Goal: Check status: Check status

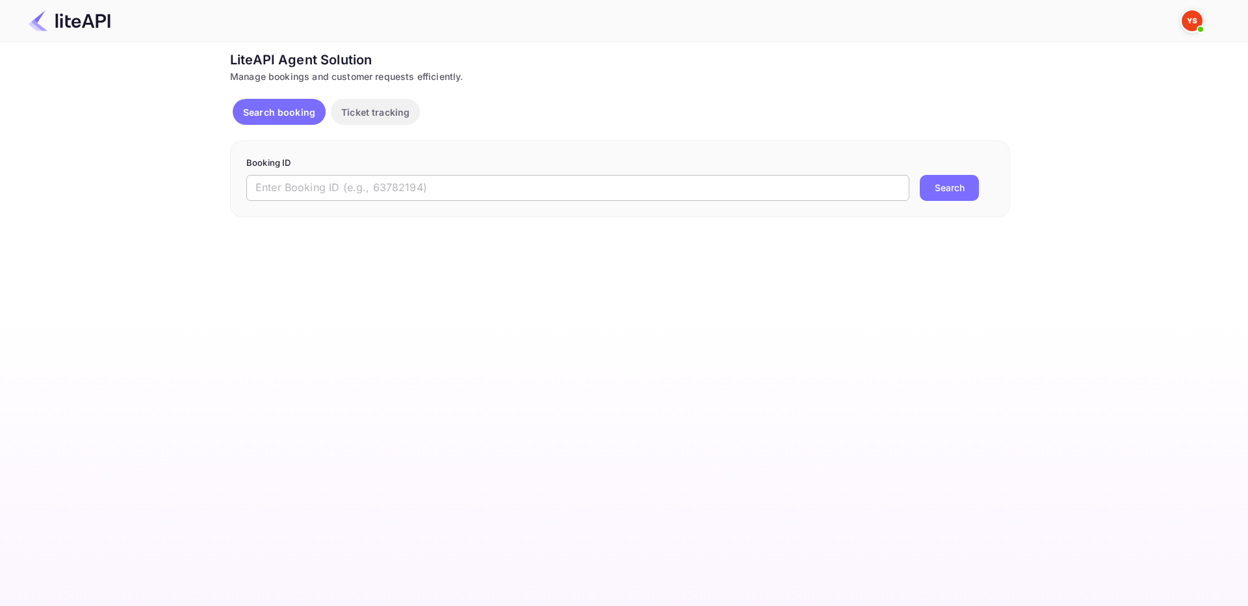
click at [375, 200] on input "text" at bounding box center [577, 188] width 663 height 26
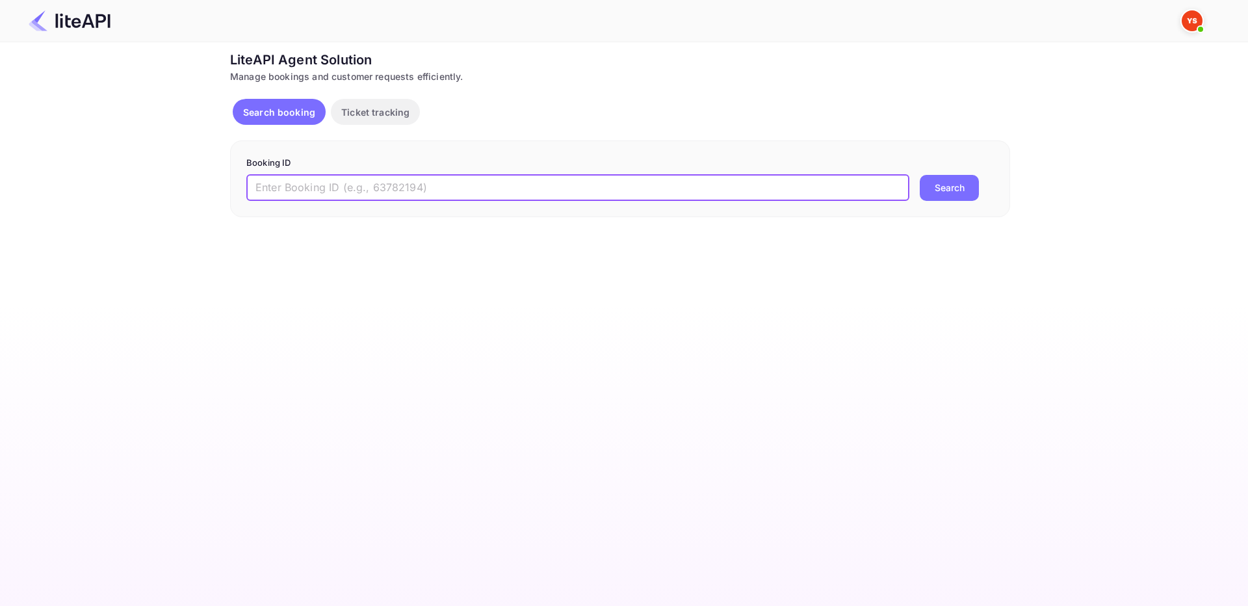
paste input "8959824"
type input "8959824"
click at [949, 189] on button "Search" at bounding box center [949, 188] width 59 height 26
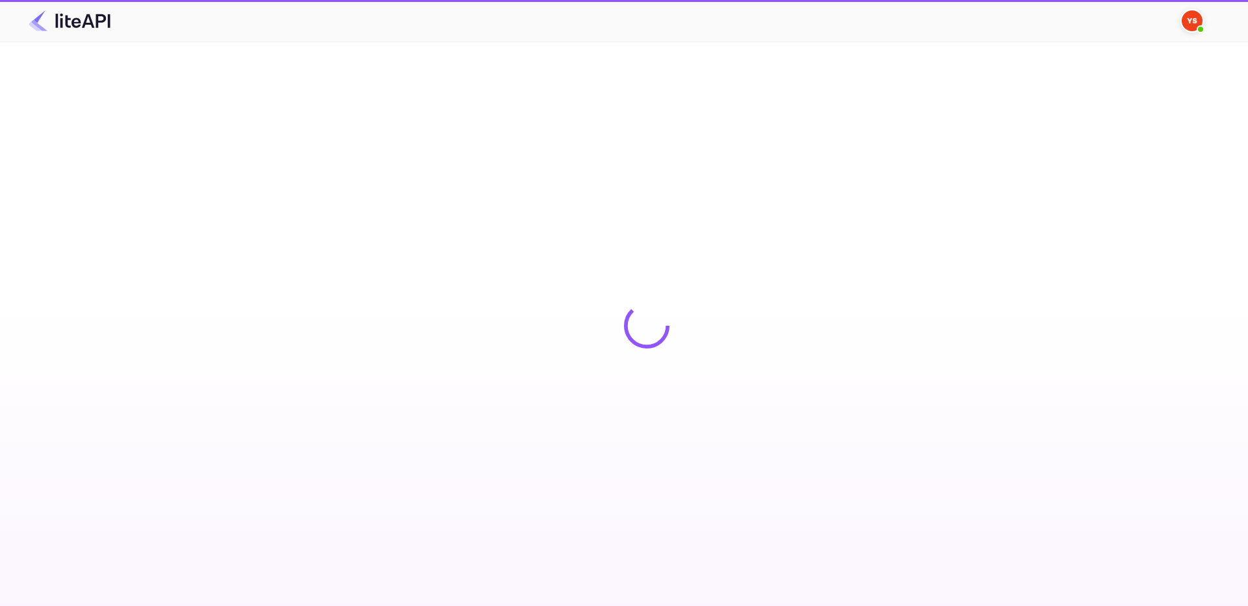
click at [311, 191] on main "Unsaved Changes Ticket Affiliate URL [URL][DOMAIN_NAME] Business partner name N…" at bounding box center [624, 324] width 1248 height 564
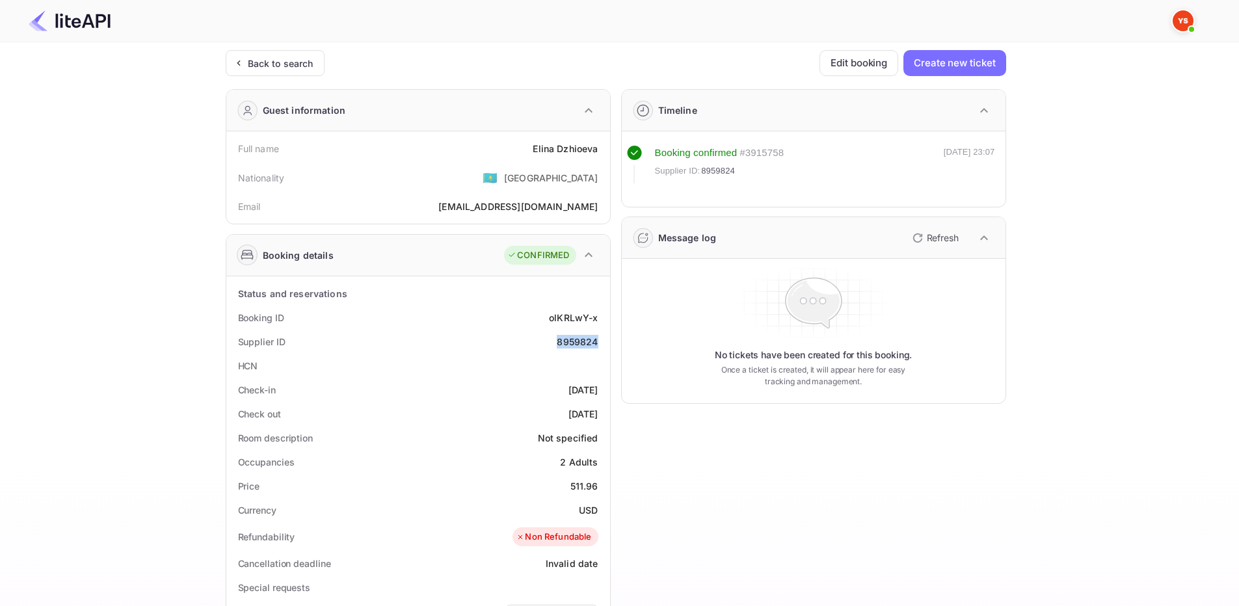
drag, startPoint x: 581, startPoint y: 341, endPoint x: 598, endPoint y: 334, distance: 18.6
click at [600, 339] on div "Supplier ID 8959824" at bounding box center [417, 342] width 373 height 24
copy div "8959824"
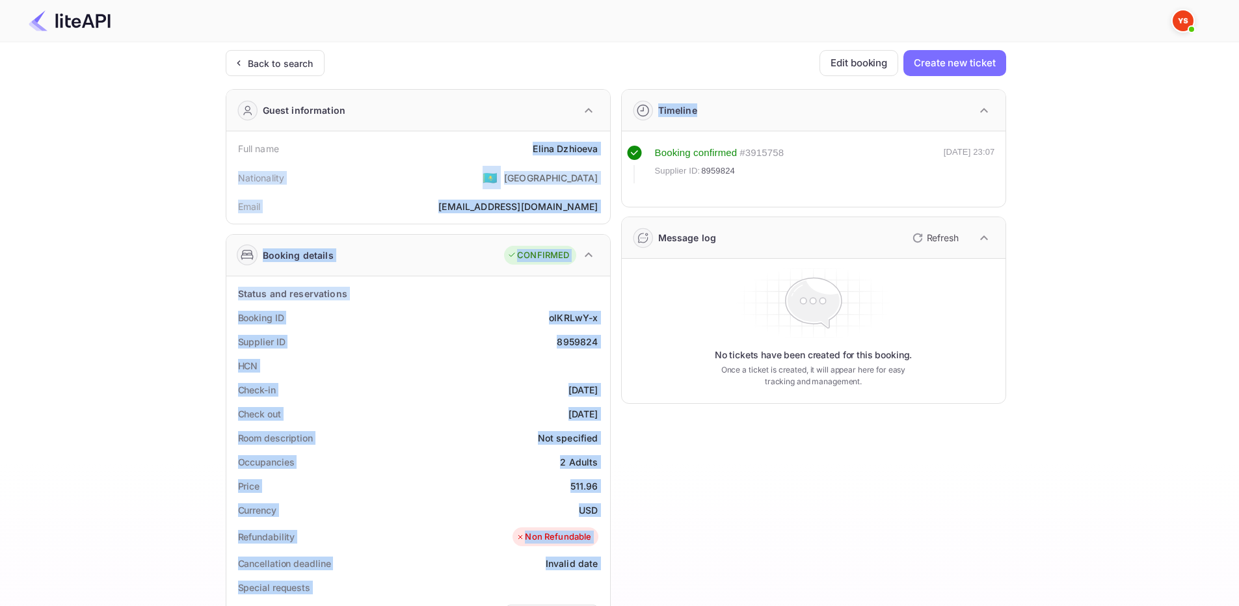
drag, startPoint x: 532, startPoint y: 150, endPoint x: 614, endPoint y: 158, distance: 82.4
click at [614, 158] on div "Guest information Full name [PERSON_NAME] Nationality 🇰🇿 [DEMOGRAPHIC_DATA] Ema…" at bounding box center [610, 505] width 791 height 852
click at [602, 150] on div "Full name [PERSON_NAME]" at bounding box center [417, 149] width 373 height 24
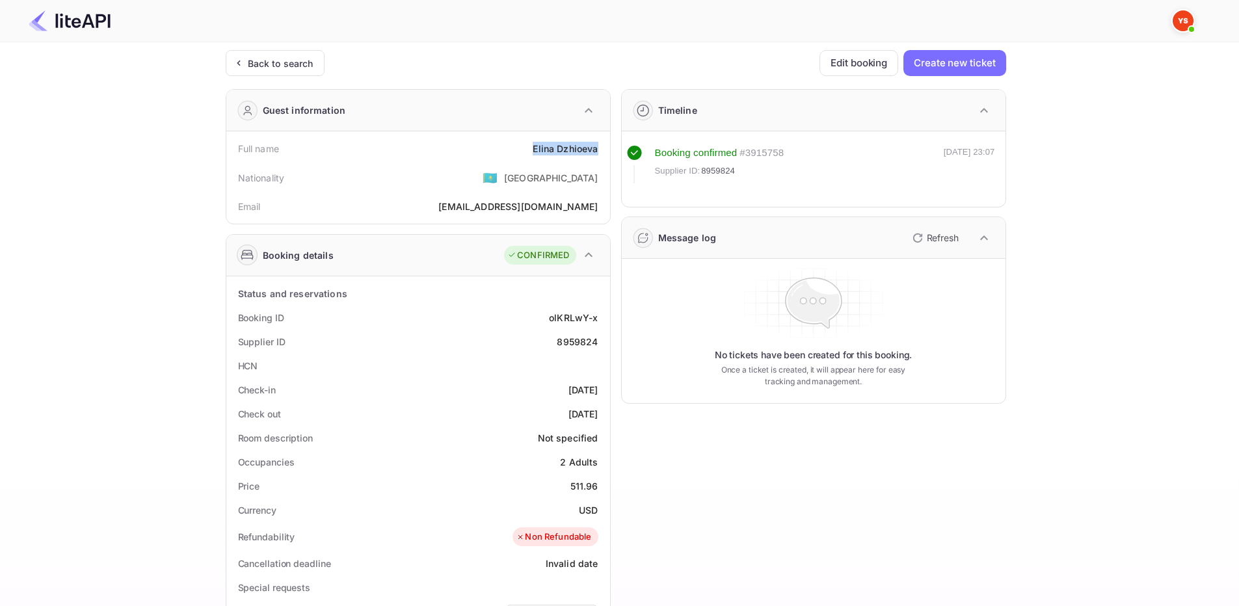
drag, startPoint x: 532, startPoint y: 143, endPoint x: 599, endPoint y: 147, distance: 67.7
click at [599, 147] on div "Full name [PERSON_NAME]" at bounding box center [417, 149] width 373 height 24
copy div "[PERSON_NAME]"
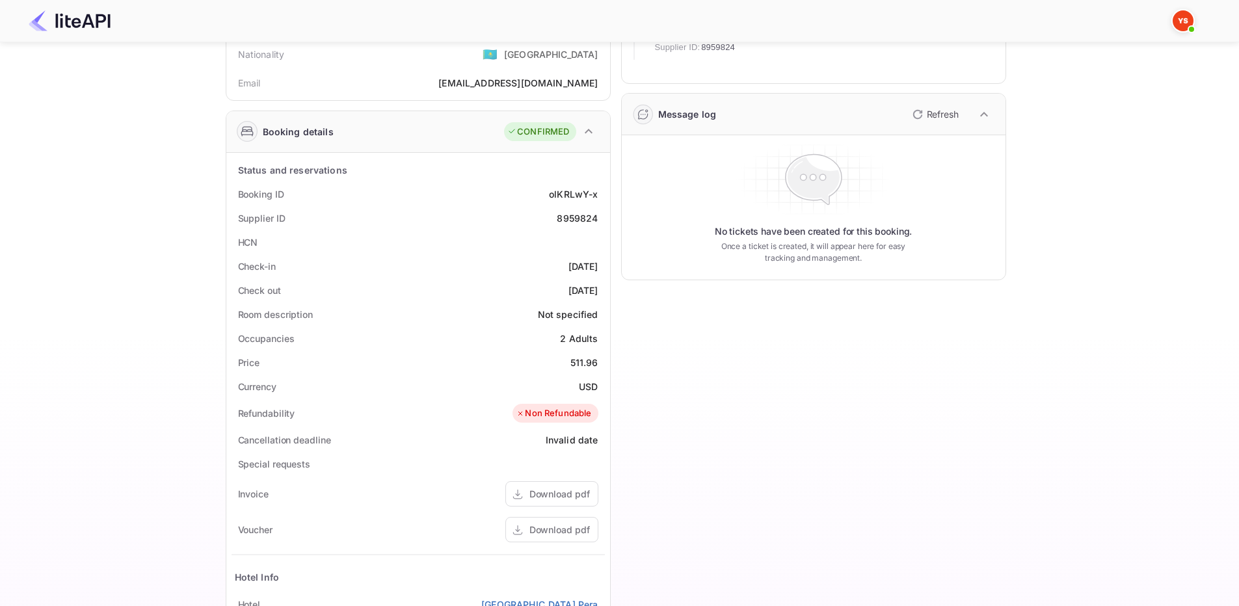
scroll to position [130, 0]
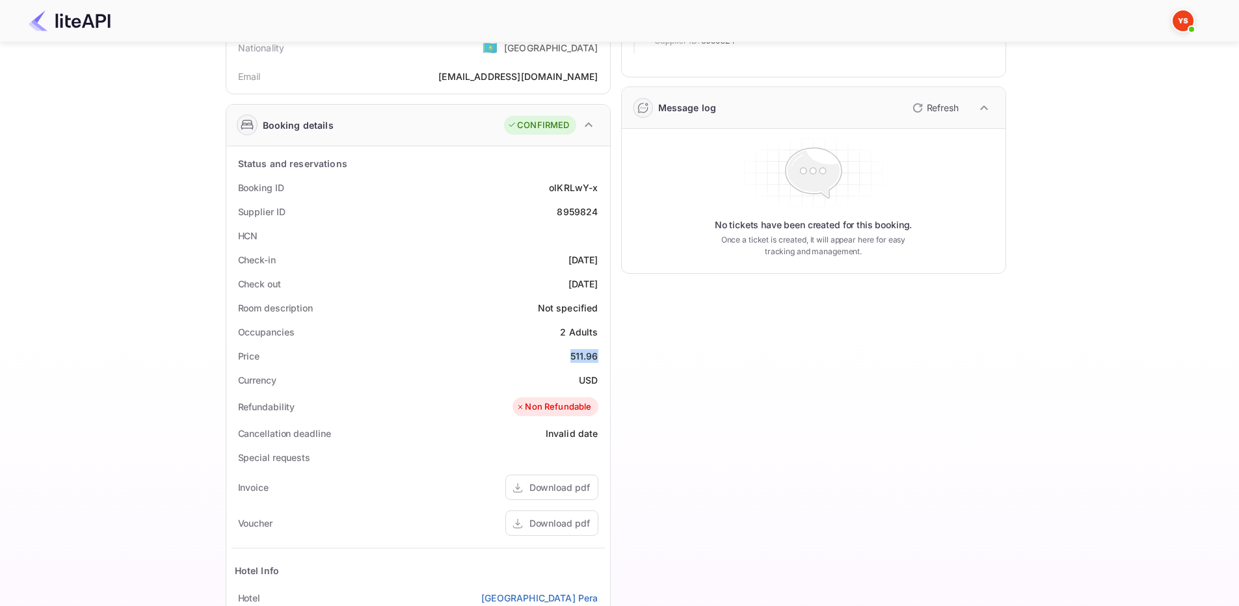
drag, startPoint x: 583, startPoint y: 356, endPoint x: 606, endPoint y: 358, distance: 22.8
click at [606, 358] on div "Status and reservations Booking ID olKRLwY-x Supplier ID 8959824 HCN Check-in […" at bounding box center [418, 468] width 384 height 644
copy div "511.96"
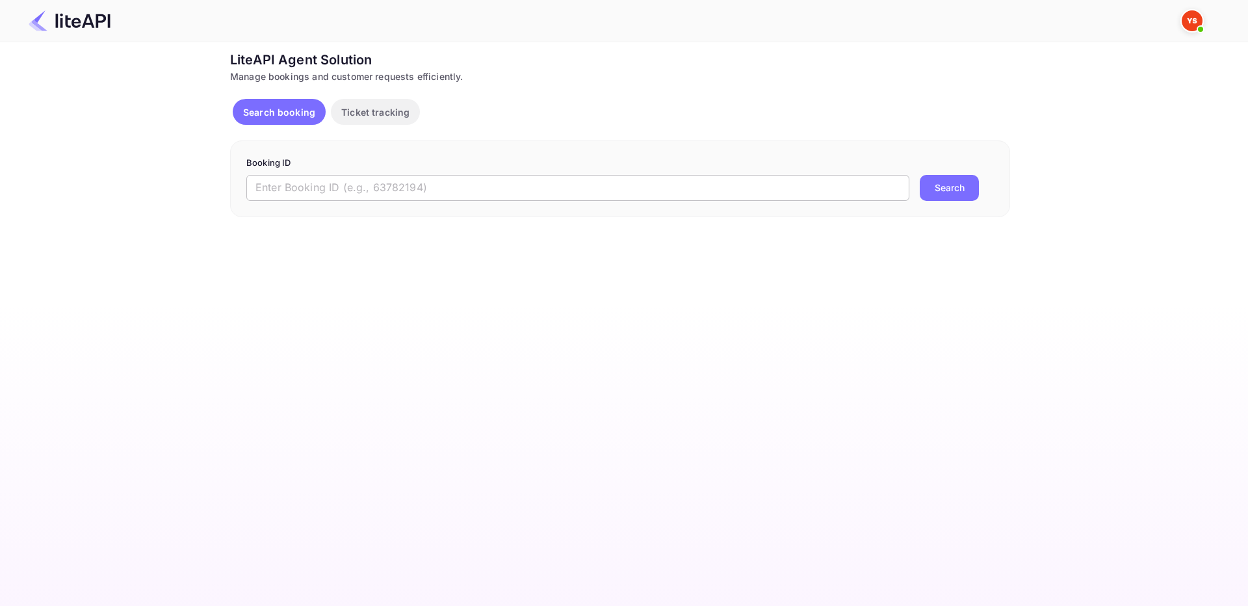
click at [348, 194] on input "text" at bounding box center [577, 188] width 663 height 26
paste input "8955561"
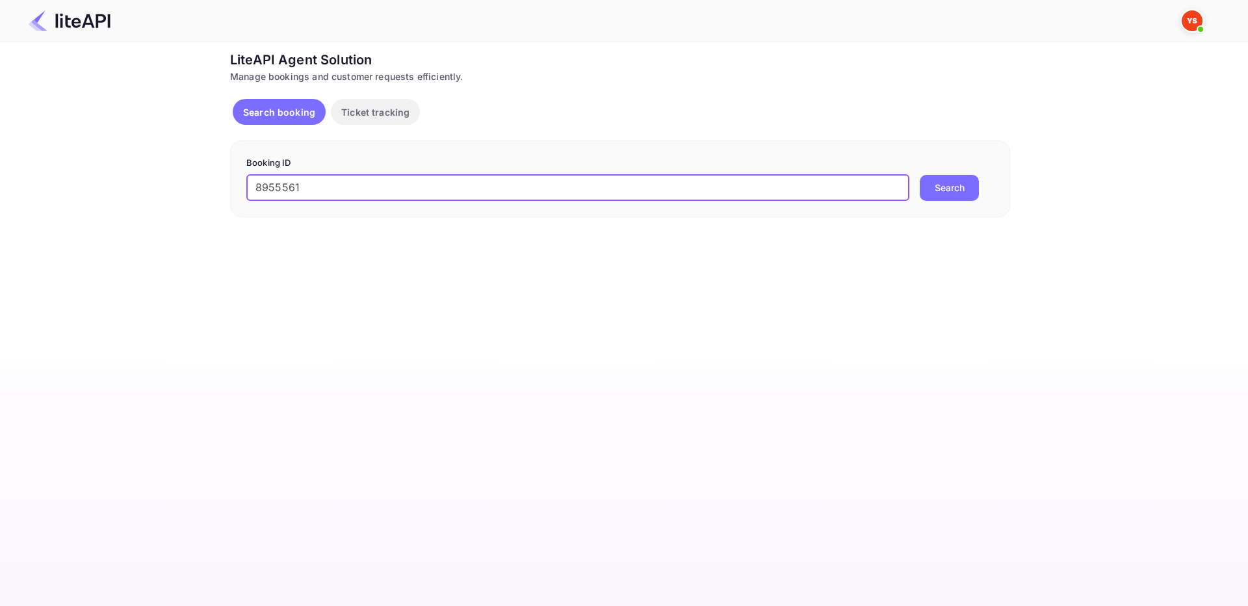
type input "8955561"
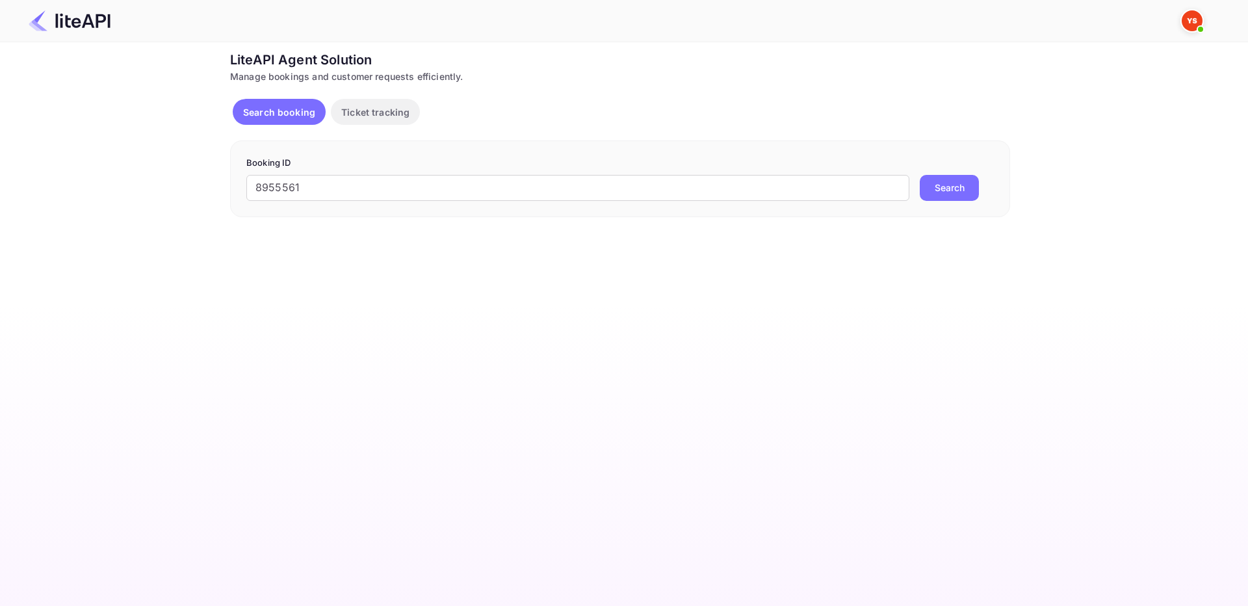
click at [951, 181] on button "Search" at bounding box center [949, 188] width 59 height 26
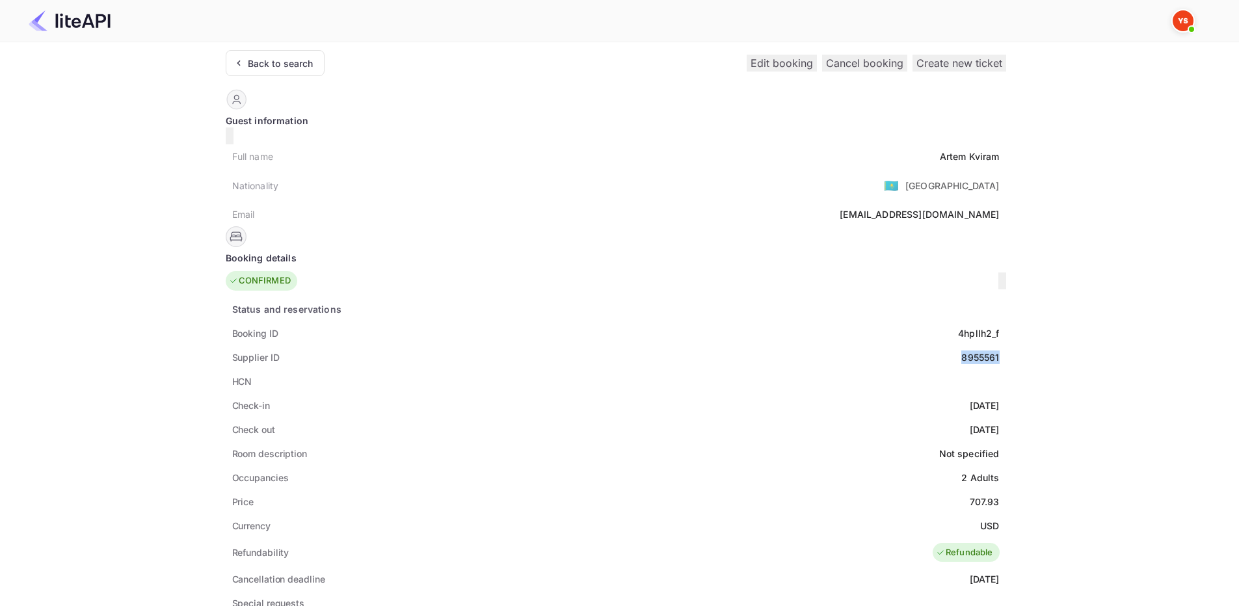
drag, startPoint x: 556, startPoint y: 339, endPoint x: 606, endPoint y: 338, distance: 50.1
click at [606, 338] on div "Status and reservations Booking ID 4hplIh2_f Supplier ID 8955561 HCN Check-in 2…" at bounding box center [616, 615] width 780 height 636
copy div "8955561"
drag, startPoint x: 547, startPoint y: 146, endPoint x: 579, endPoint y: 141, distance: 32.3
click at [599, 148] on div "Full name Artem Kviram" at bounding box center [616, 156] width 780 height 24
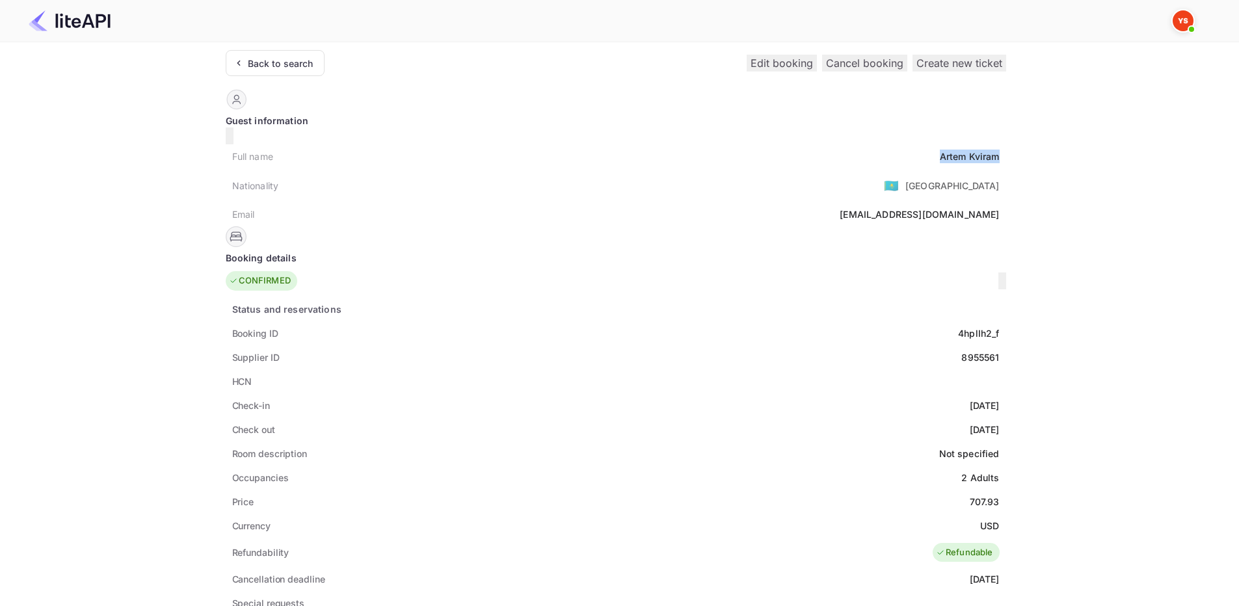
copy div "Artem Kviram"
drag, startPoint x: 568, startPoint y: 493, endPoint x: 603, endPoint y: 482, distance: 36.2
click at [603, 490] on div "Price 707.93" at bounding box center [616, 502] width 780 height 24
copy div "707.93"
click at [761, 60] on button "Edit booking" at bounding box center [781, 63] width 70 height 17
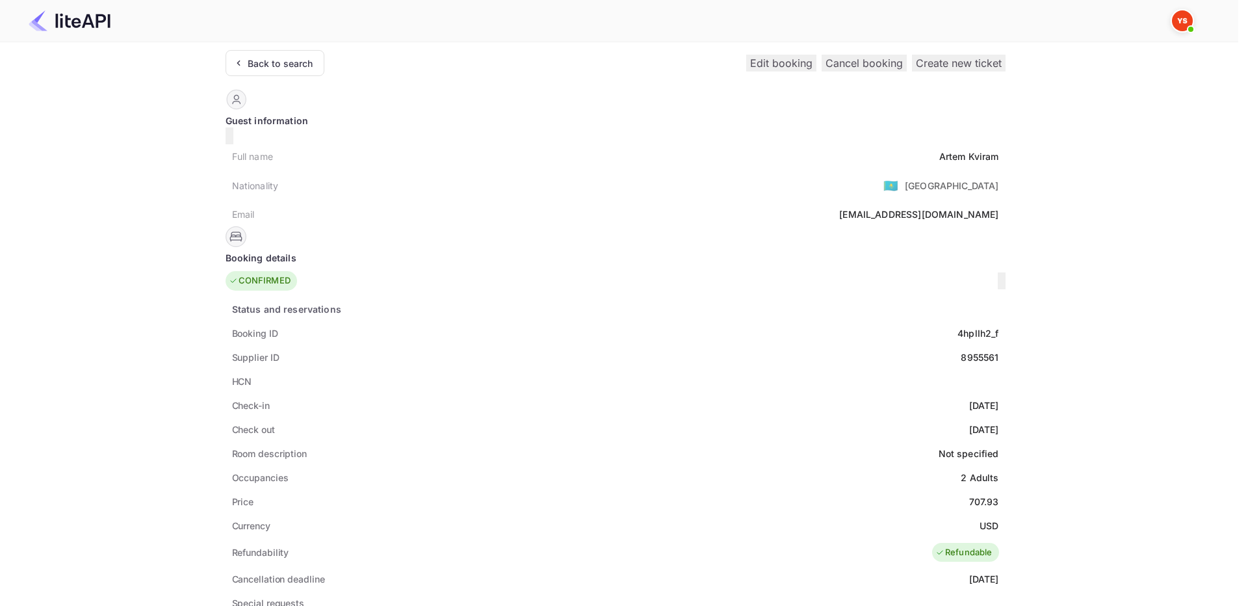
drag, startPoint x: 527, startPoint y: 148, endPoint x: 599, endPoint y: 152, distance: 72.3
click at [599, 152] on div "Full name Artem Kviram" at bounding box center [616, 156] width 780 height 24
copy div "Artem Kviram"
